Goal: Task Accomplishment & Management: Complete application form

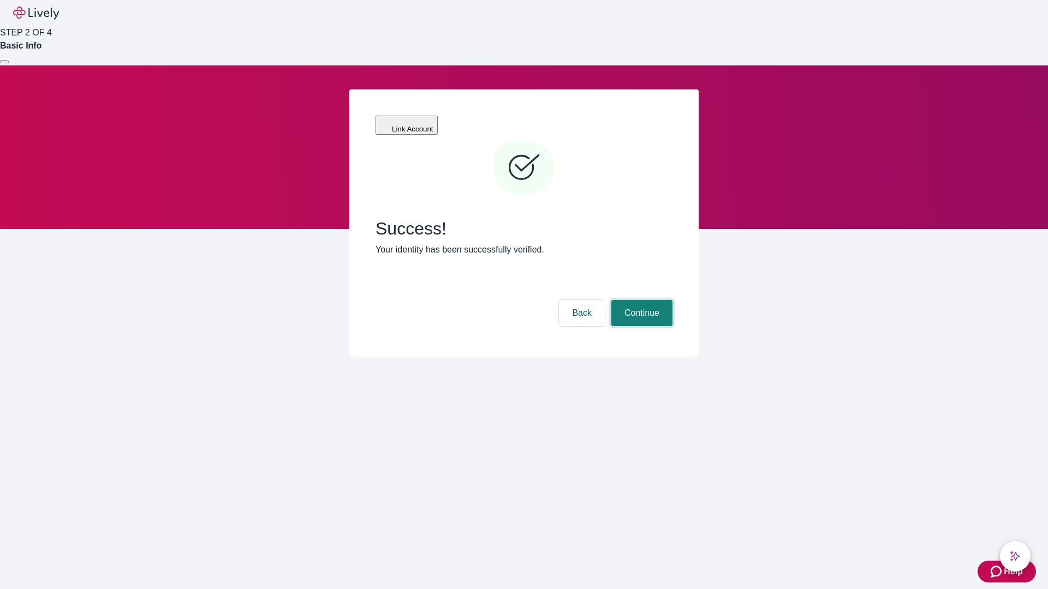
click at [640, 300] on button "Continue" at bounding box center [641, 313] width 61 height 26
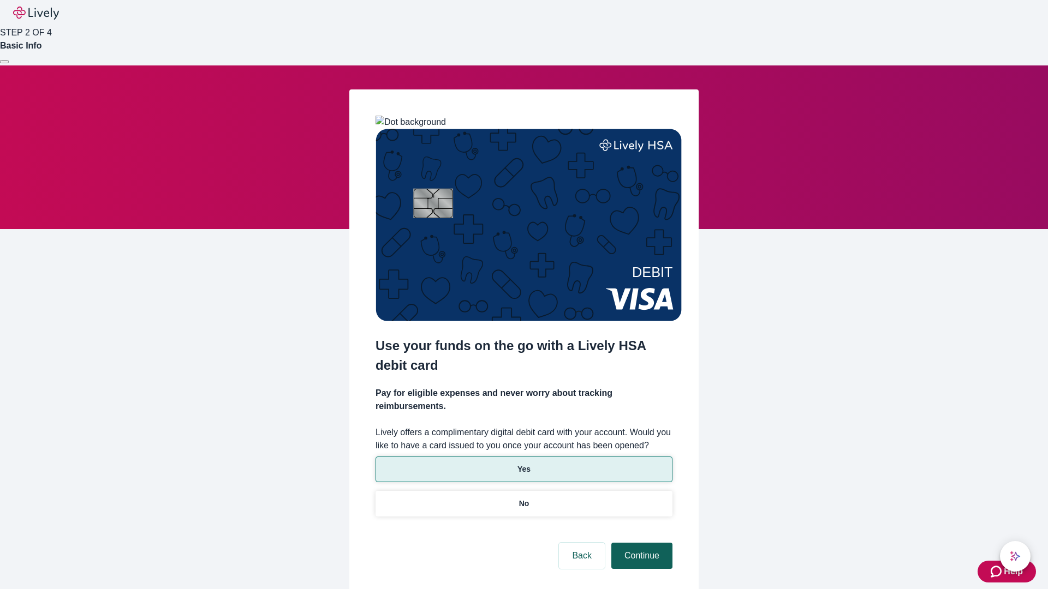
click at [523, 464] on p "Yes" at bounding box center [523, 469] width 13 height 11
click at [640, 543] on button "Continue" at bounding box center [641, 556] width 61 height 26
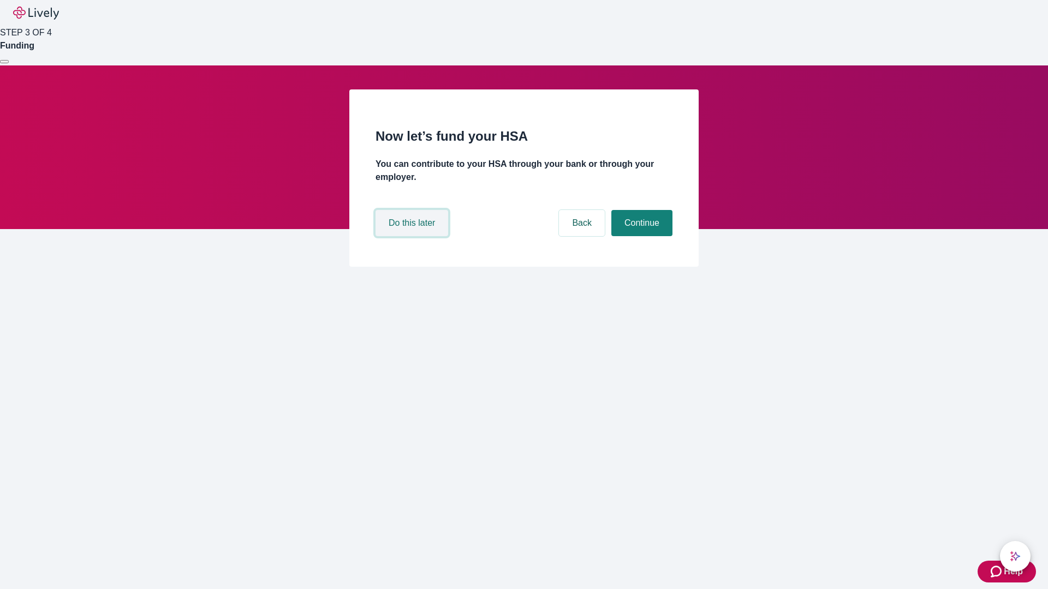
click at [413, 236] on button "Do this later" at bounding box center [411, 223] width 73 height 26
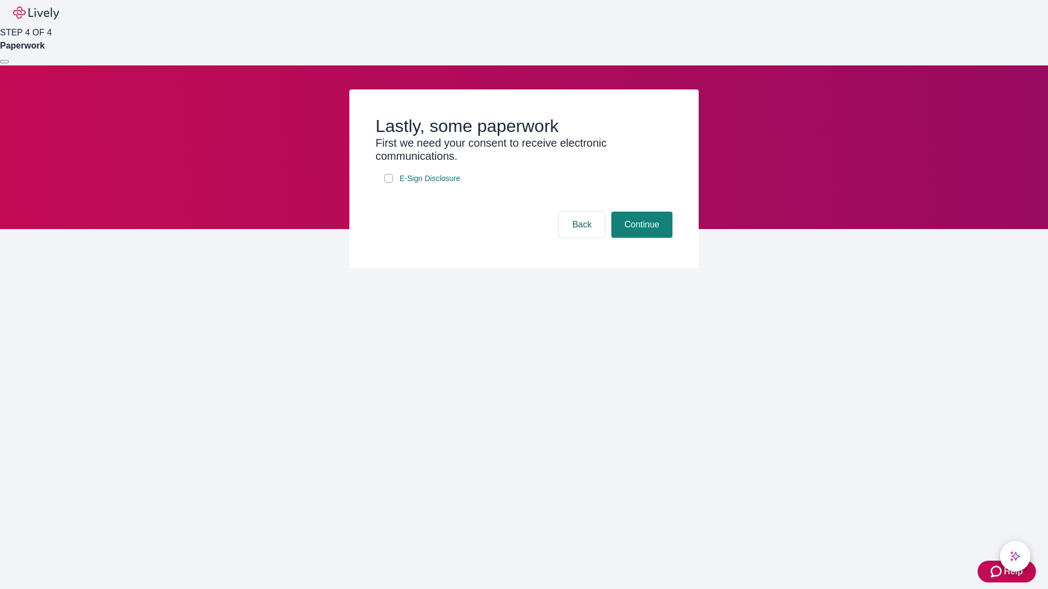
click at [388, 183] on input "E-Sign Disclosure" at bounding box center [388, 178] width 9 height 9
checkbox input "true"
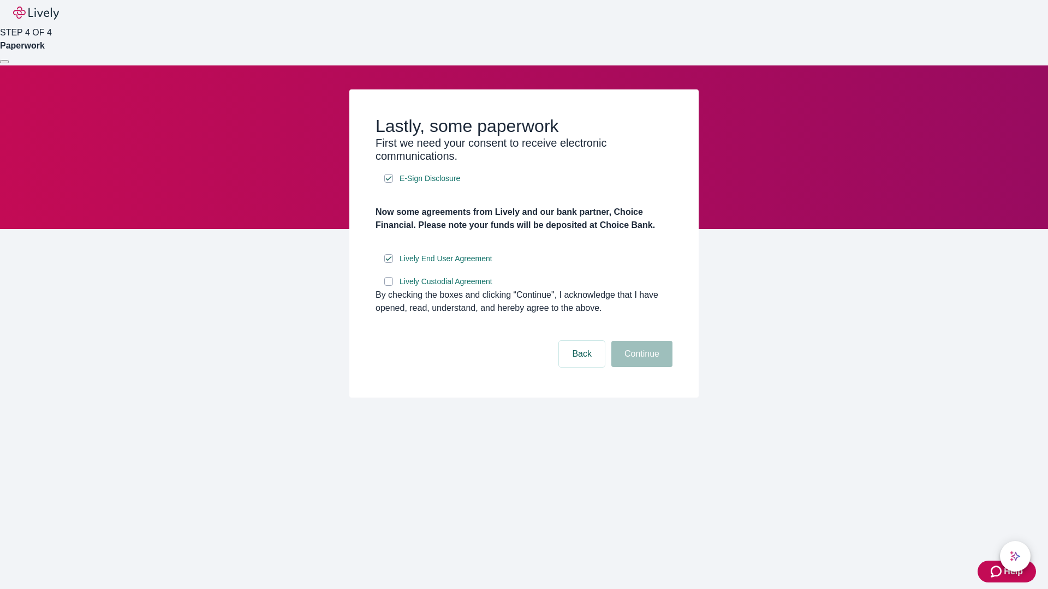
click at [388, 286] on input "Lively Custodial Agreement" at bounding box center [388, 281] width 9 height 9
checkbox input "true"
click at [640, 367] on button "Continue" at bounding box center [641, 354] width 61 height 26
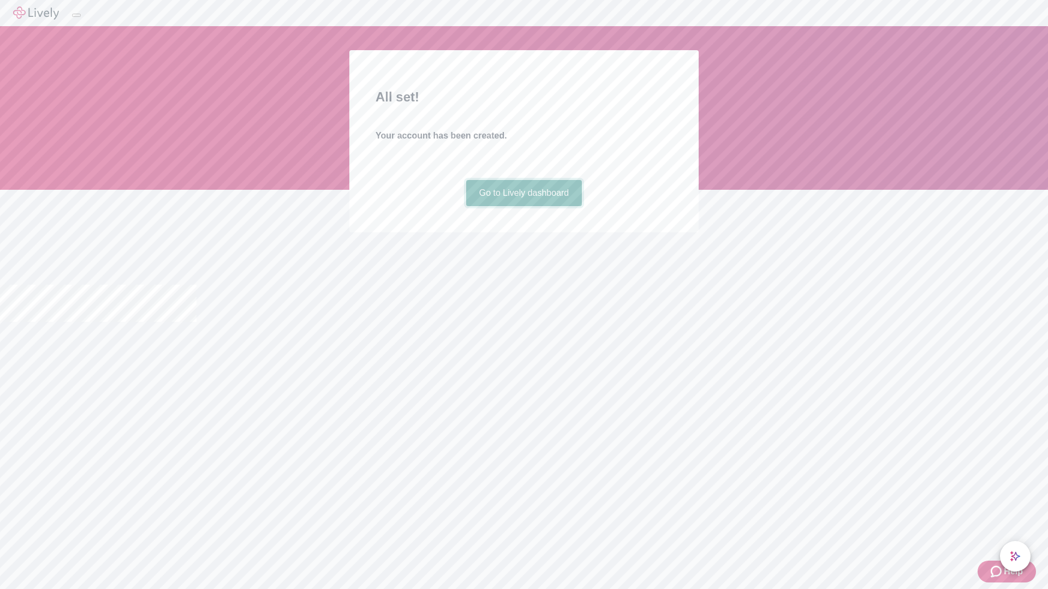
click at [523, 206] on link "Go to Lively dashboard" at bounding box center [524, 193] width 116 height 26
